Goal: Obtain resource: Download file/media

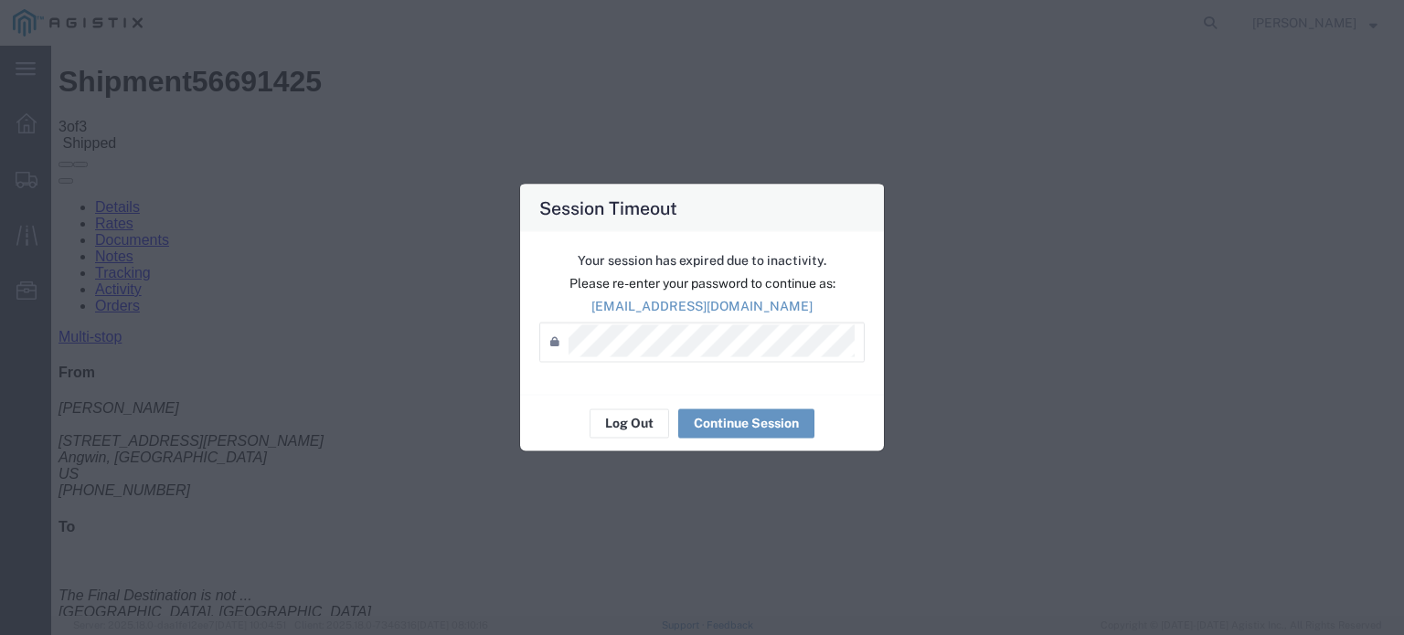
click at [751, 324] on div "Password *" at bounding box center [701, 342] width 325 height 40
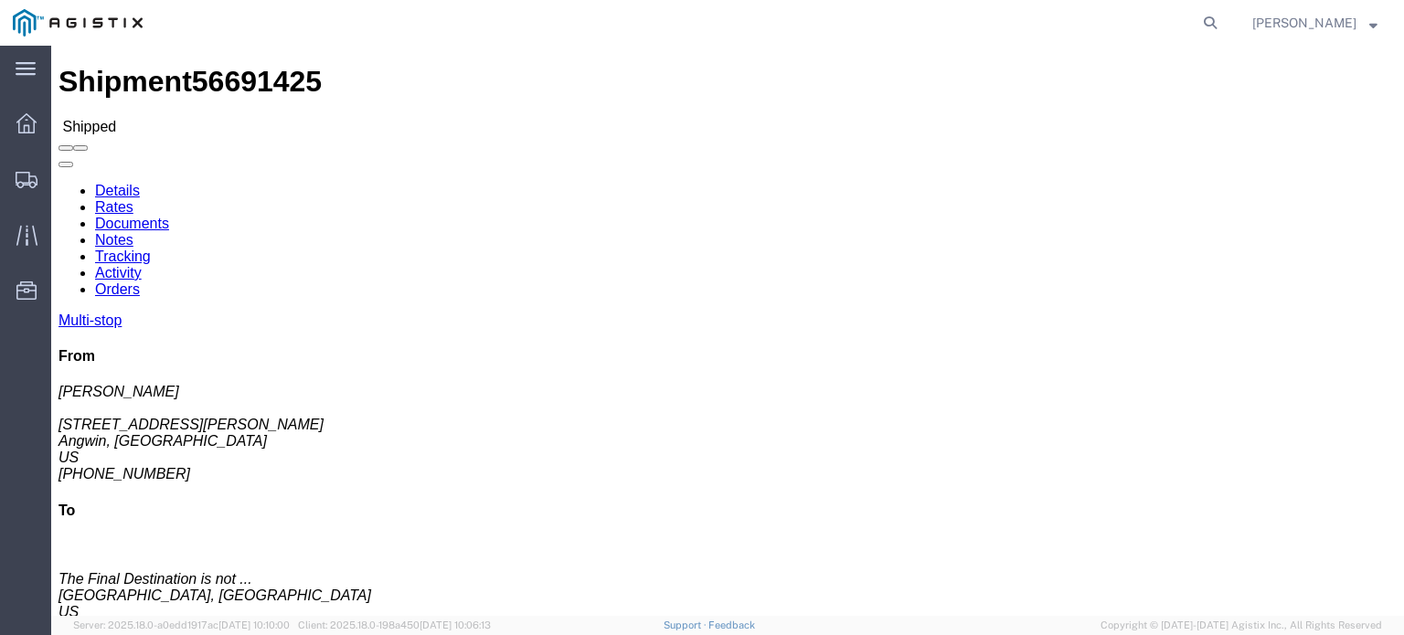
click link "Documents"
